Goal: Transaction & Acquisition: Purchase product/service

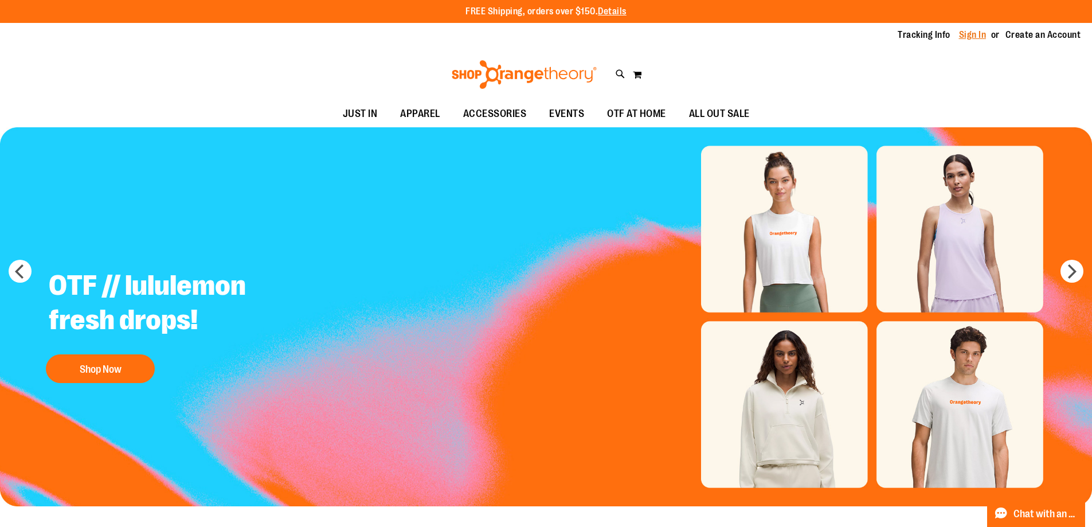
click at [976, 30] on link "Sign In" at bounding box center [973, 35] width 28 height 13
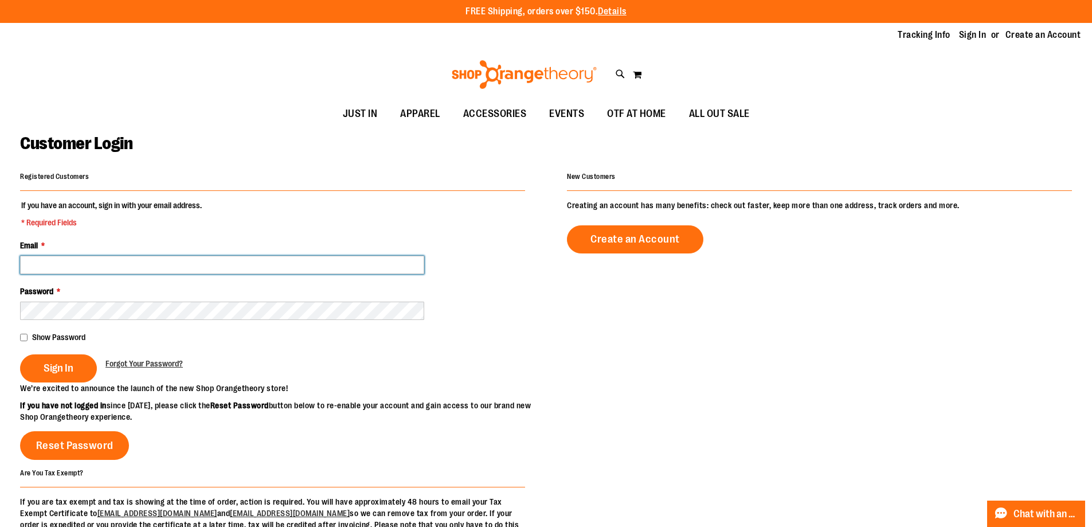
click at [264, 259] on input "Email *" at bounding box center [222, 265] width 404 height 18
type input "**********"
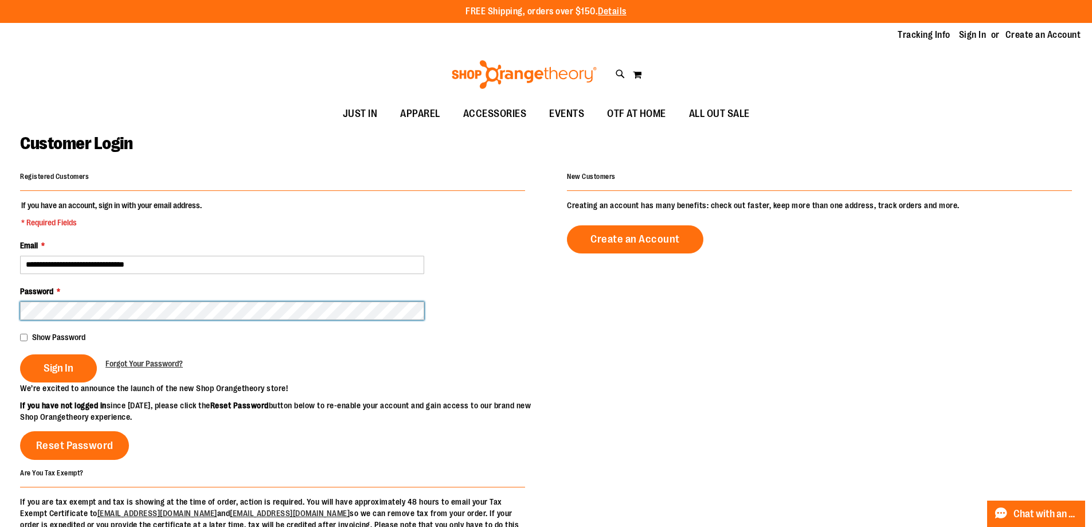
click at [20, 354] on button "Sign In" at bounding box center [58, 368] width 77 height 28
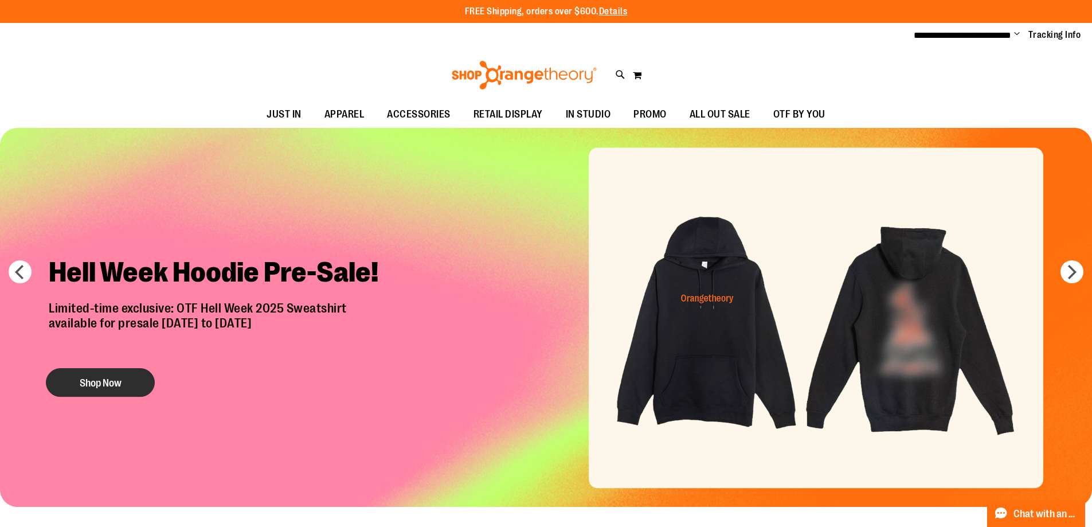
click at [115, 386] on button "Shop Now" at bounding box center [100, 382] width 109 height 29
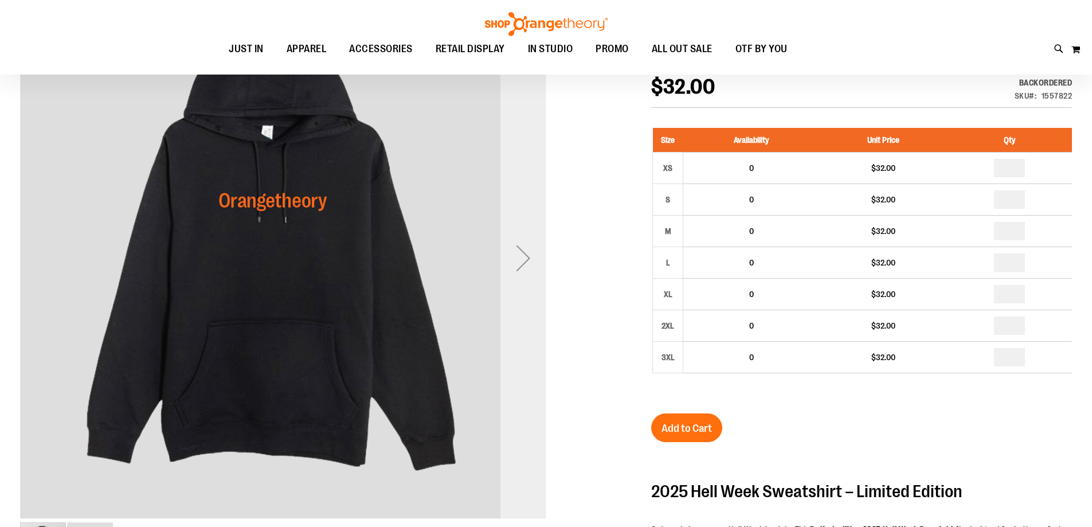
click at [529, 311] on div "Next" at bounding box center [523, 258] width 46 height 526
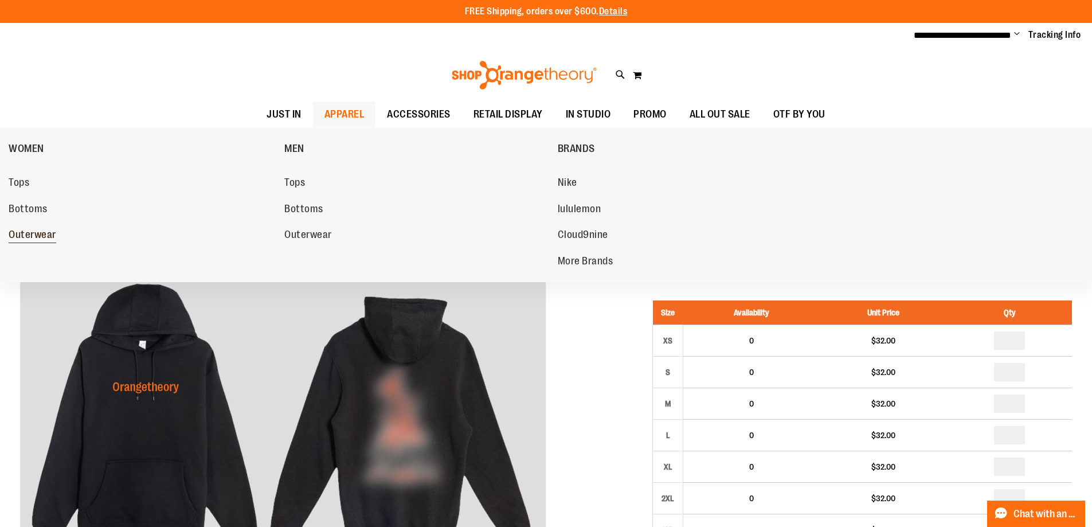
click at [28, 233] on span "Outerwear" at bounding box center [33, 236] width 48 height 14
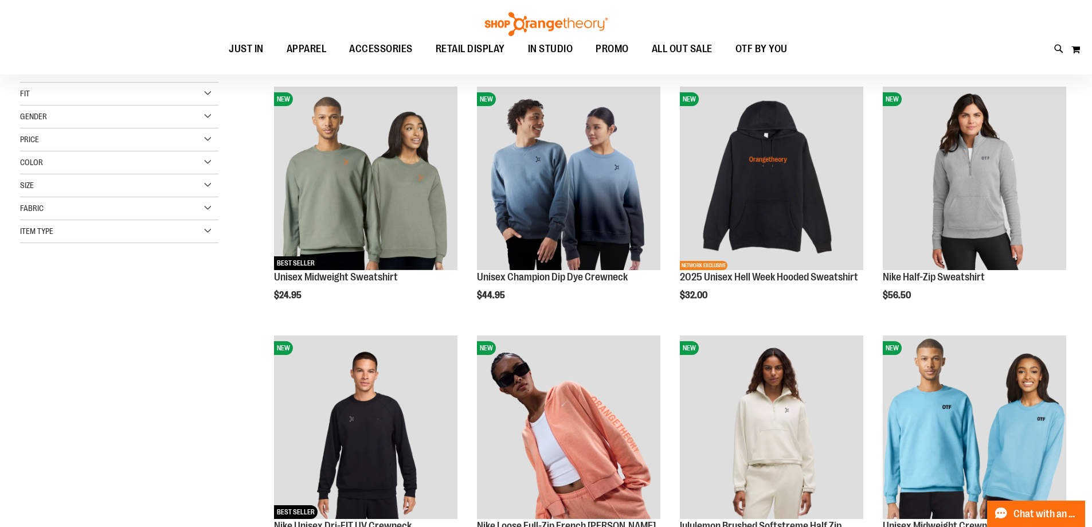
scroll to position [171, 0]
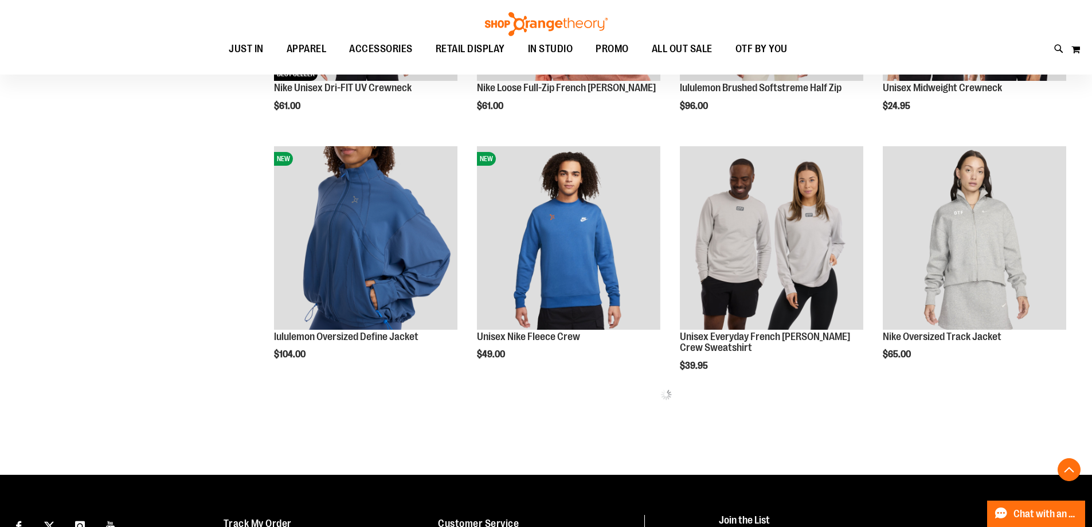
scroll to position [687, 0]
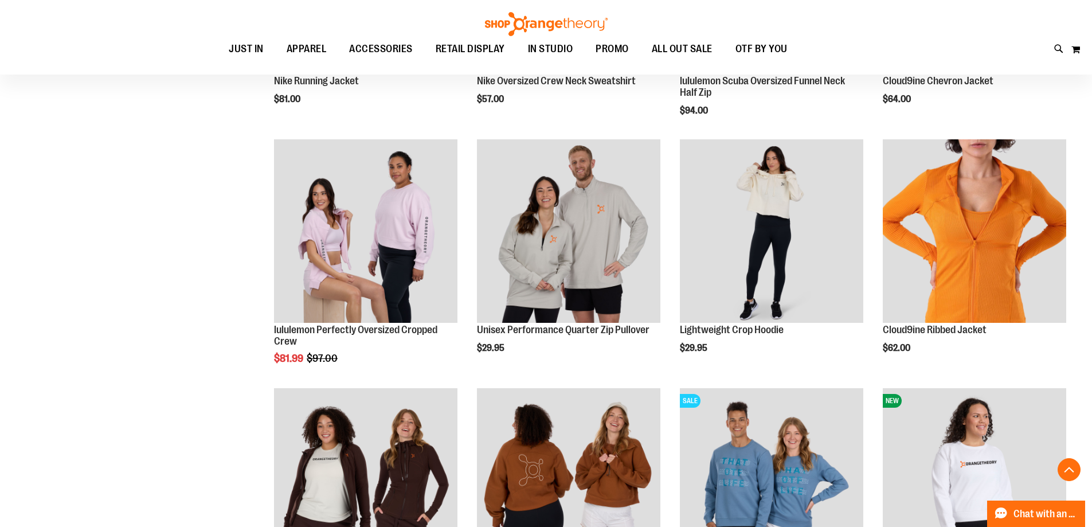
scroll to position [1261, 0]
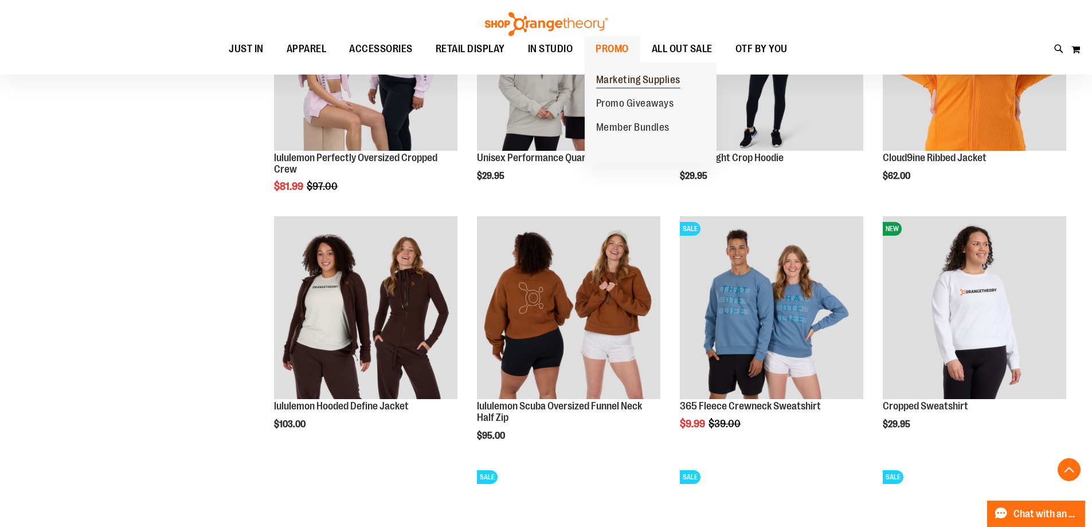
click at [621, 81] on span "Marketing Supplies" at bounding box center [638, 81] width 84 height 14
